Goal: Obtain resource: Obtain resource

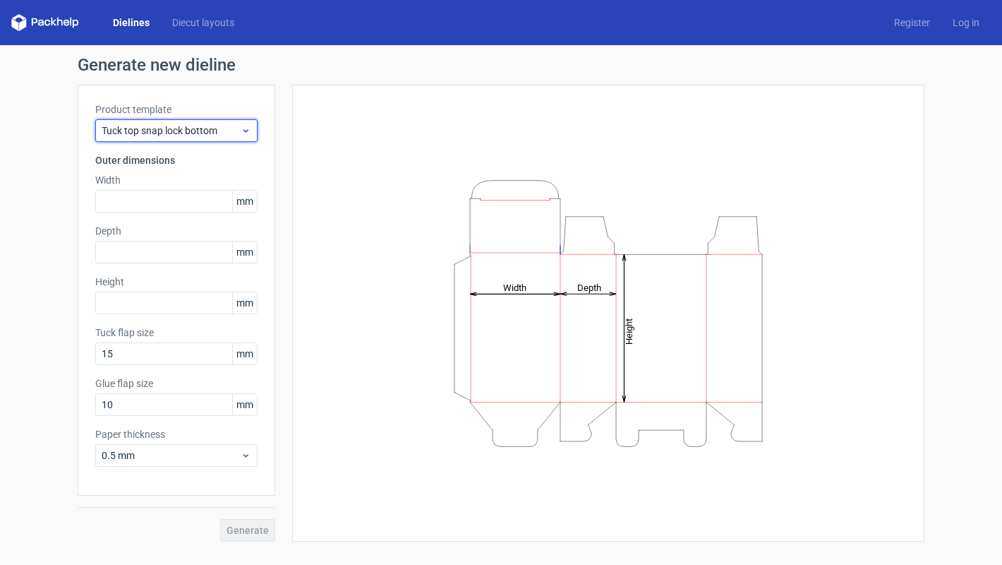
click at [193, 126] on span "Tuck top snap lock bottom" at bounding box center [171, 130] width 139 height 14
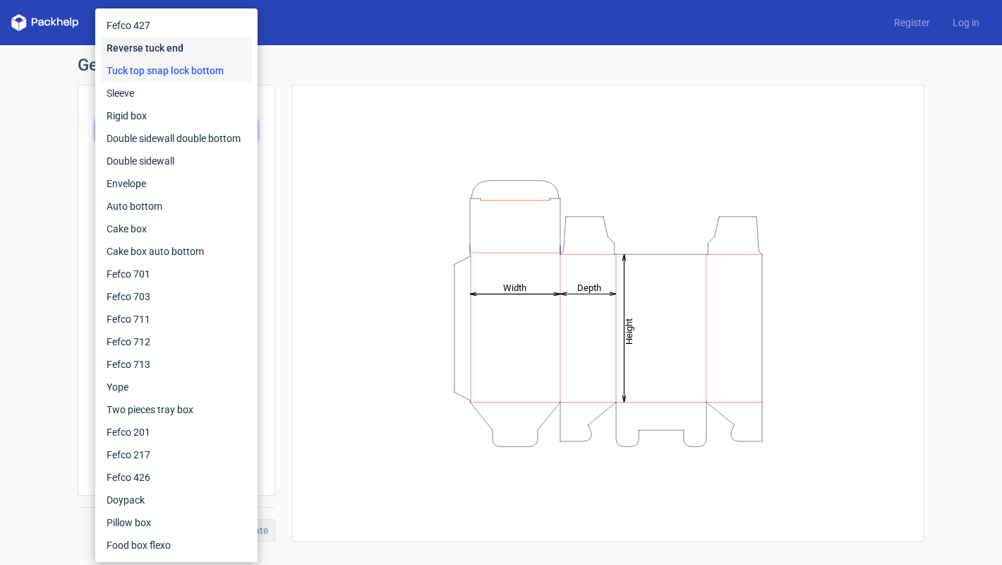
click at [176, 47] on div "Reverse tuck end" at bounding box center [176, 48] width 151 height 23
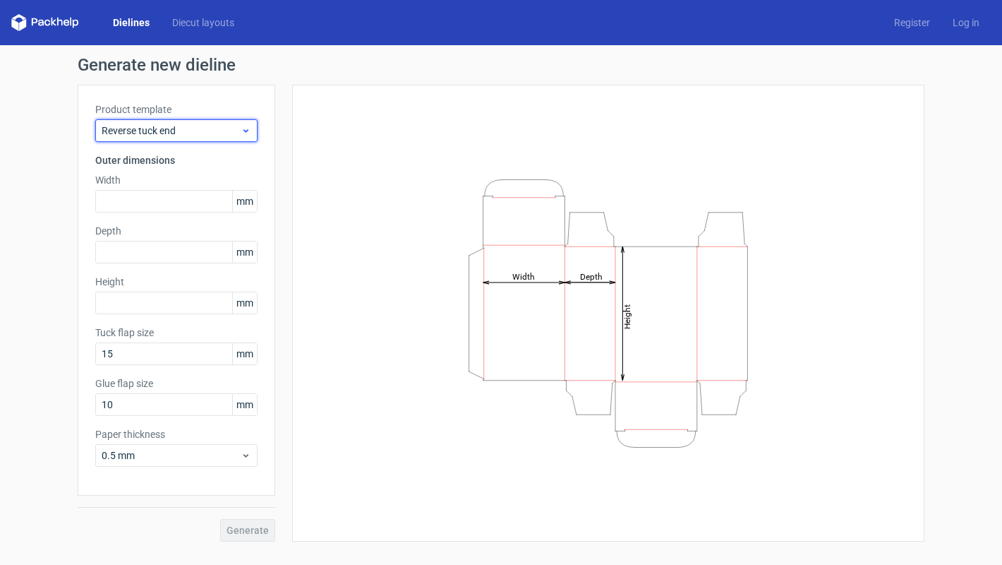
click at [183, 131] on span "Reverse tuck end" at bounding box center [171, 130] width 139 height 14
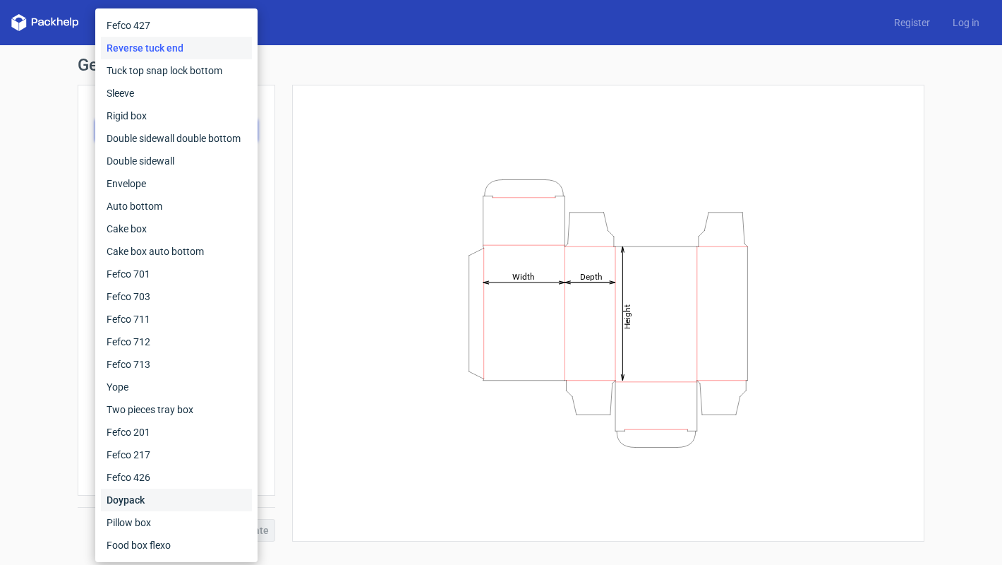
click at [170, 495] on div "Doypack" at bounding box center [176, 499] width 151 height 23
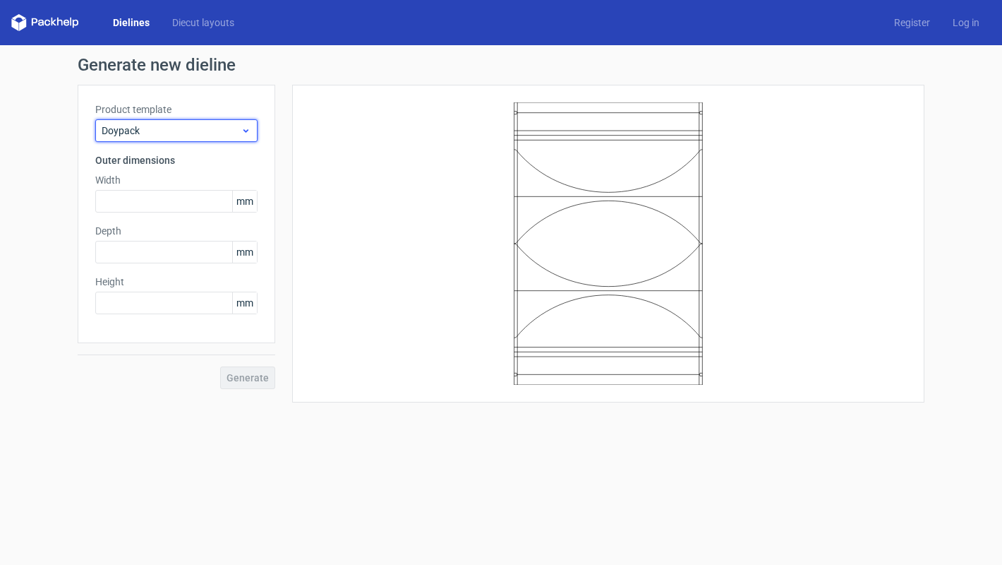
click at [180, 129] on span "Doypack" at bounding box center [171, 130] width 139 height 14
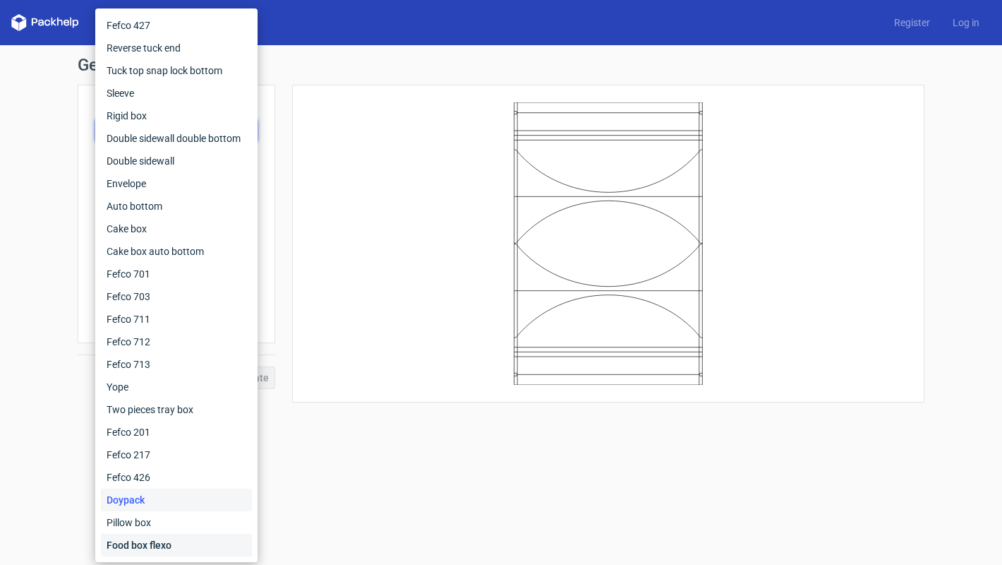
click at [157, 548] on div "Food box flexo" at bounding box center [176, 544] width 151 height 23
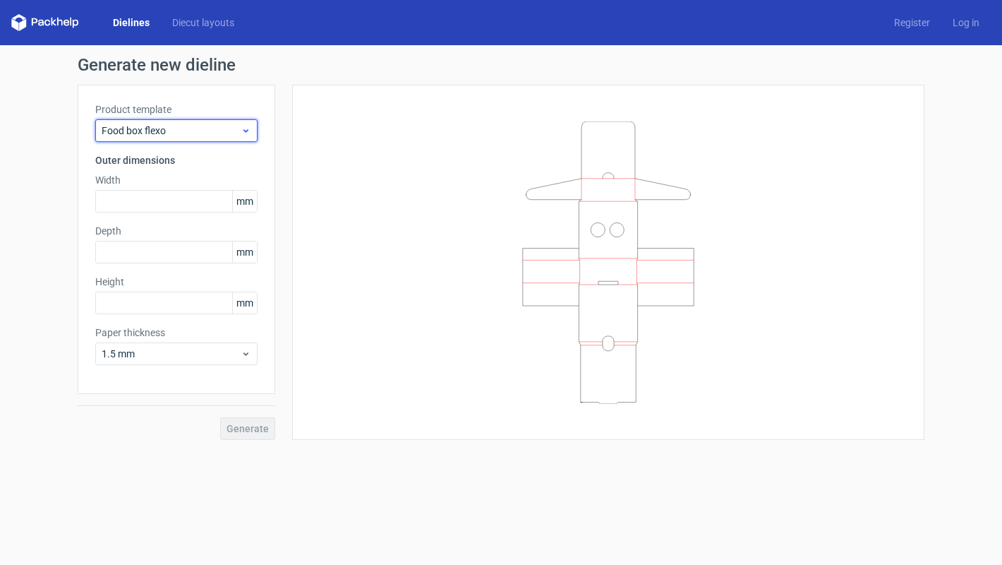
click at [188, 131] on span "Food box flexo" at bounding box center [171, 130] width 139 height 14
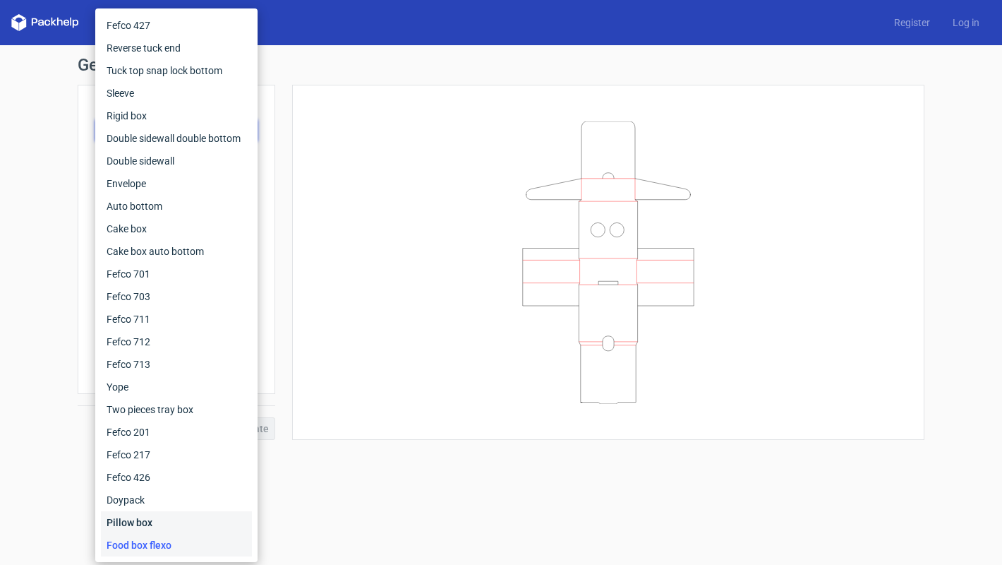
click at [142, 527] on div "Pillow box" at bounding box center [176, 522] width 151 height 23
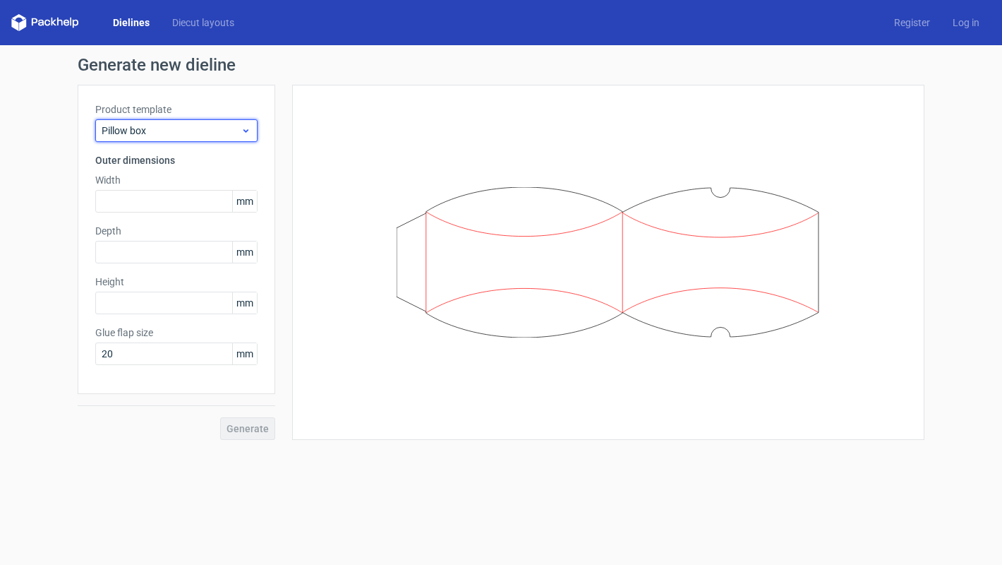
click at [196, 128] on span "Pillow box" at bounding box center [171, 130] width 139 height 14
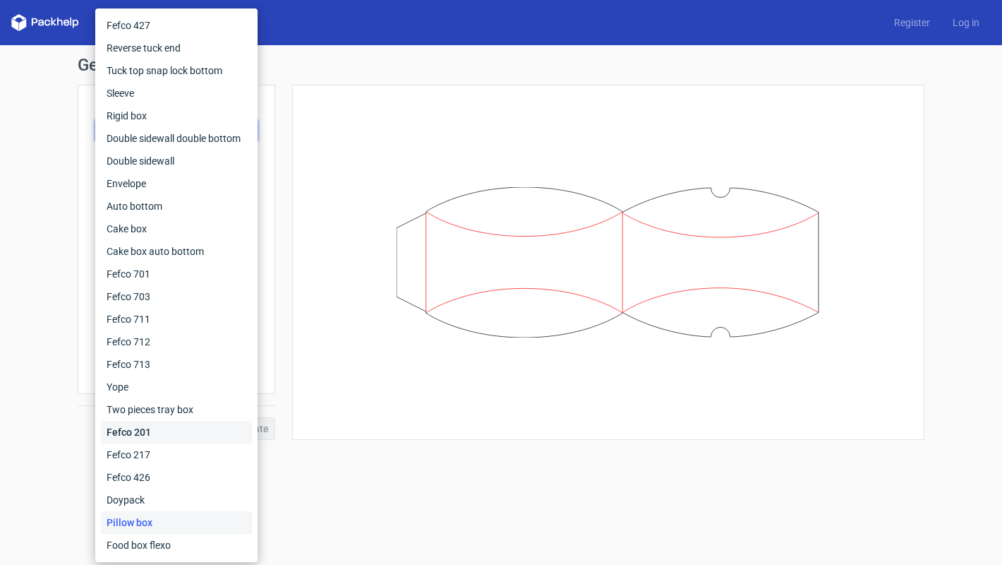
click at [167, 428] on div "Fefco 201" at bounding box center [176, 432] width 151 height 23
